Goal: Task Accomplishment & Management: Manage account settings

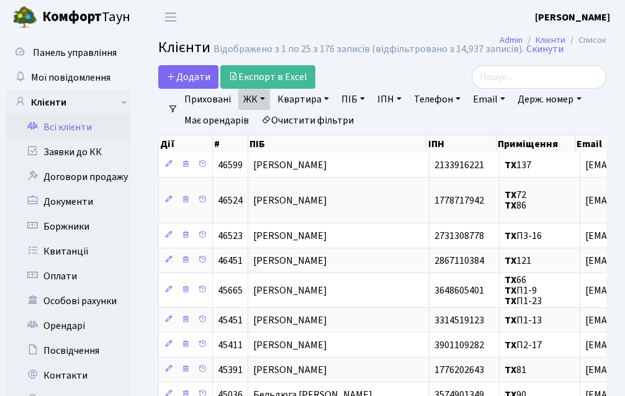
select select "25"
click at [82, 156] on link "Заявки до КК" at bounding box center [68, 152] width 124 height 25
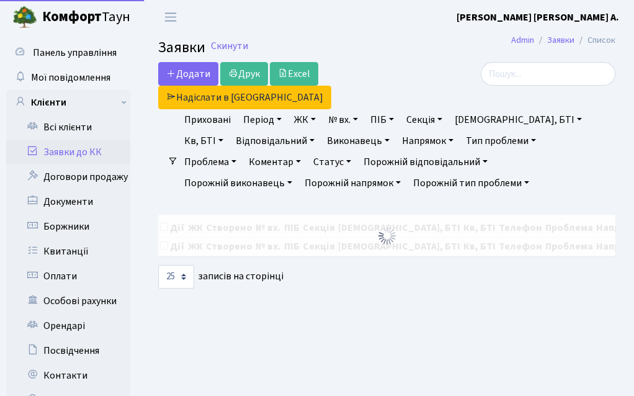
select select "25"
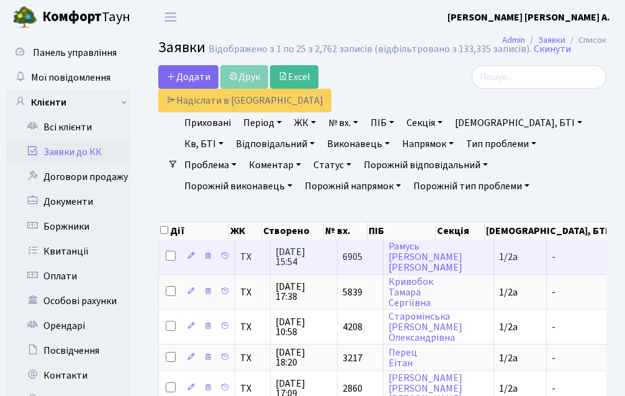
click at [348, 250] on span "6905" at bounding box center [352, 257] width 20 height 14
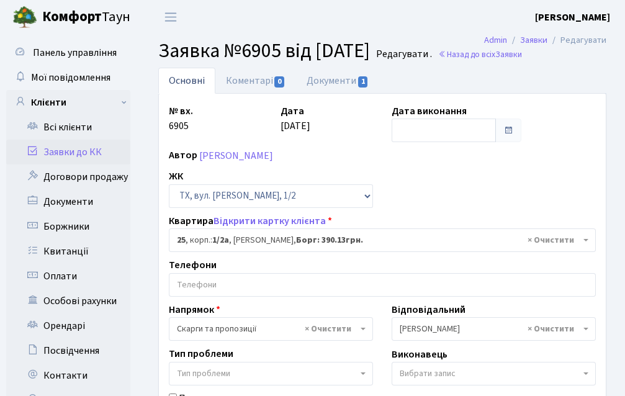
select select "13631"
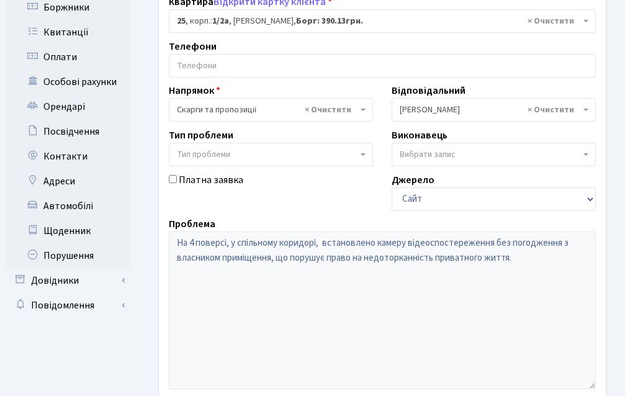
scroll to position [248, 0]
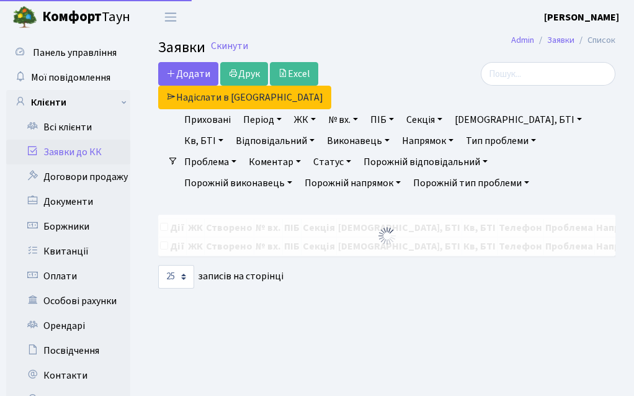
select select "25"
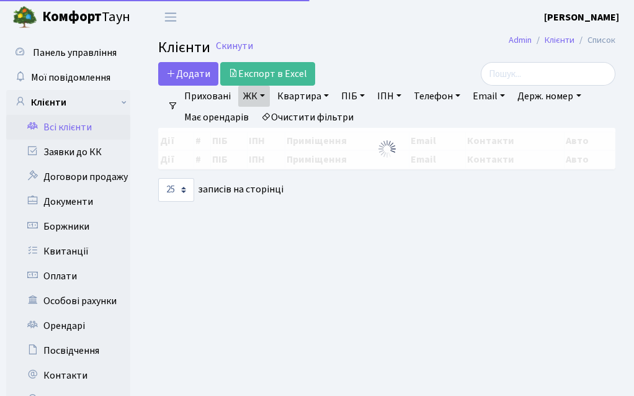
select select "25"
